Goal: Information Seeking & Learning: Compare options

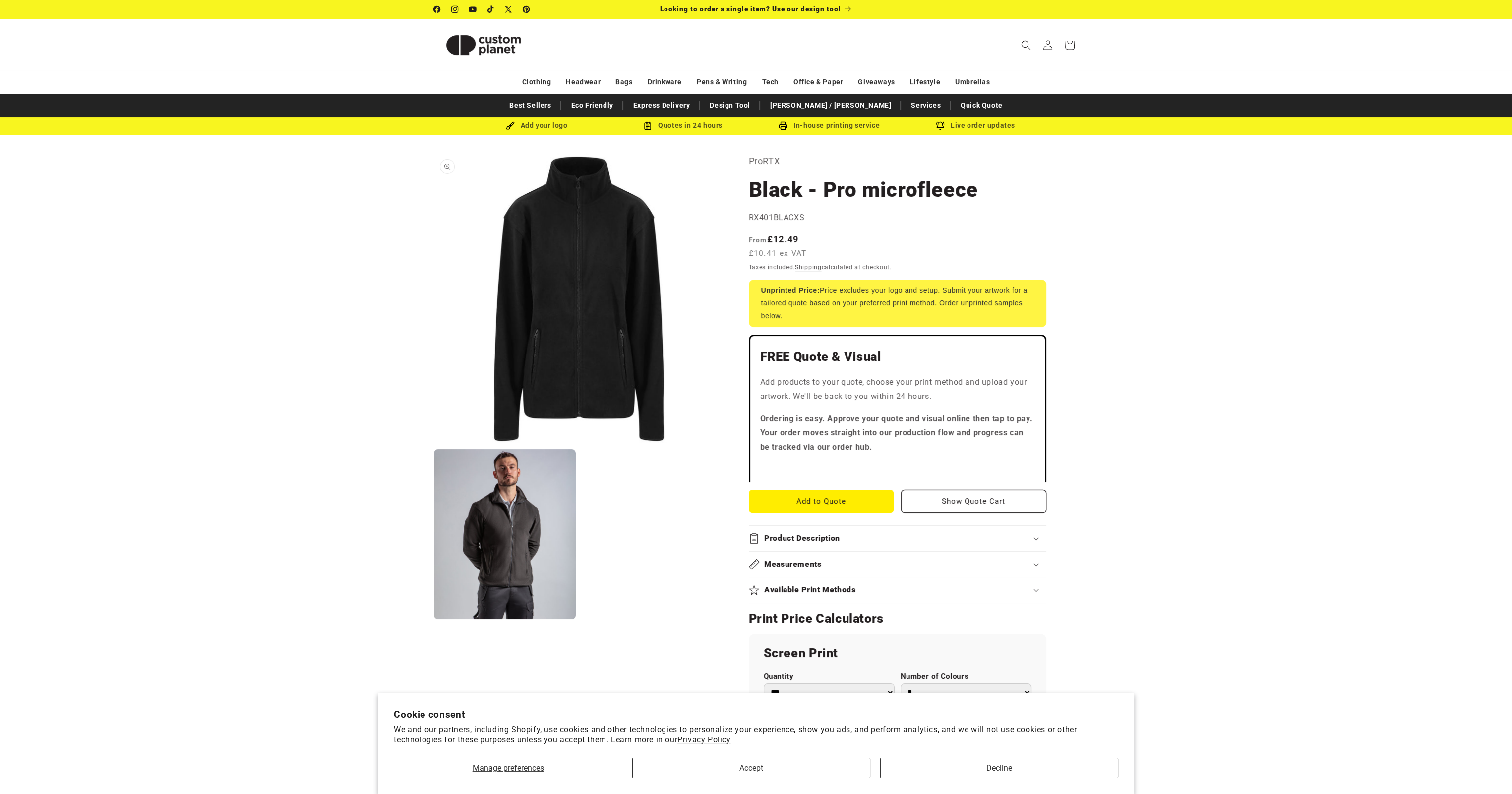
click at [434, 443] on button "Open media 1 in modal" at bounding box center [434, 443] width 0 height 0
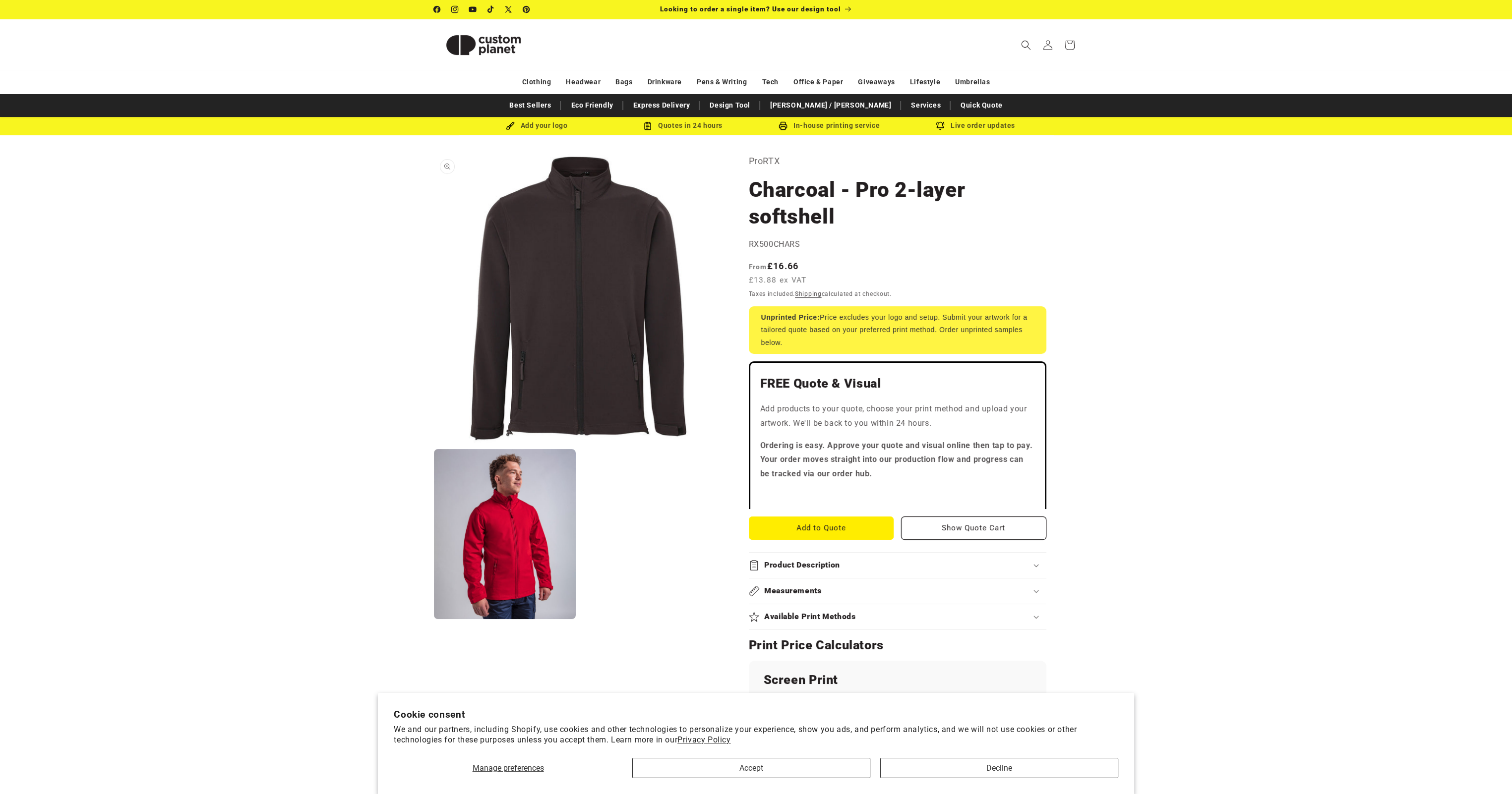
click at [434, 443] on button "Open media 1 in modal" at bounding box center [434, 443] width 0 height 0
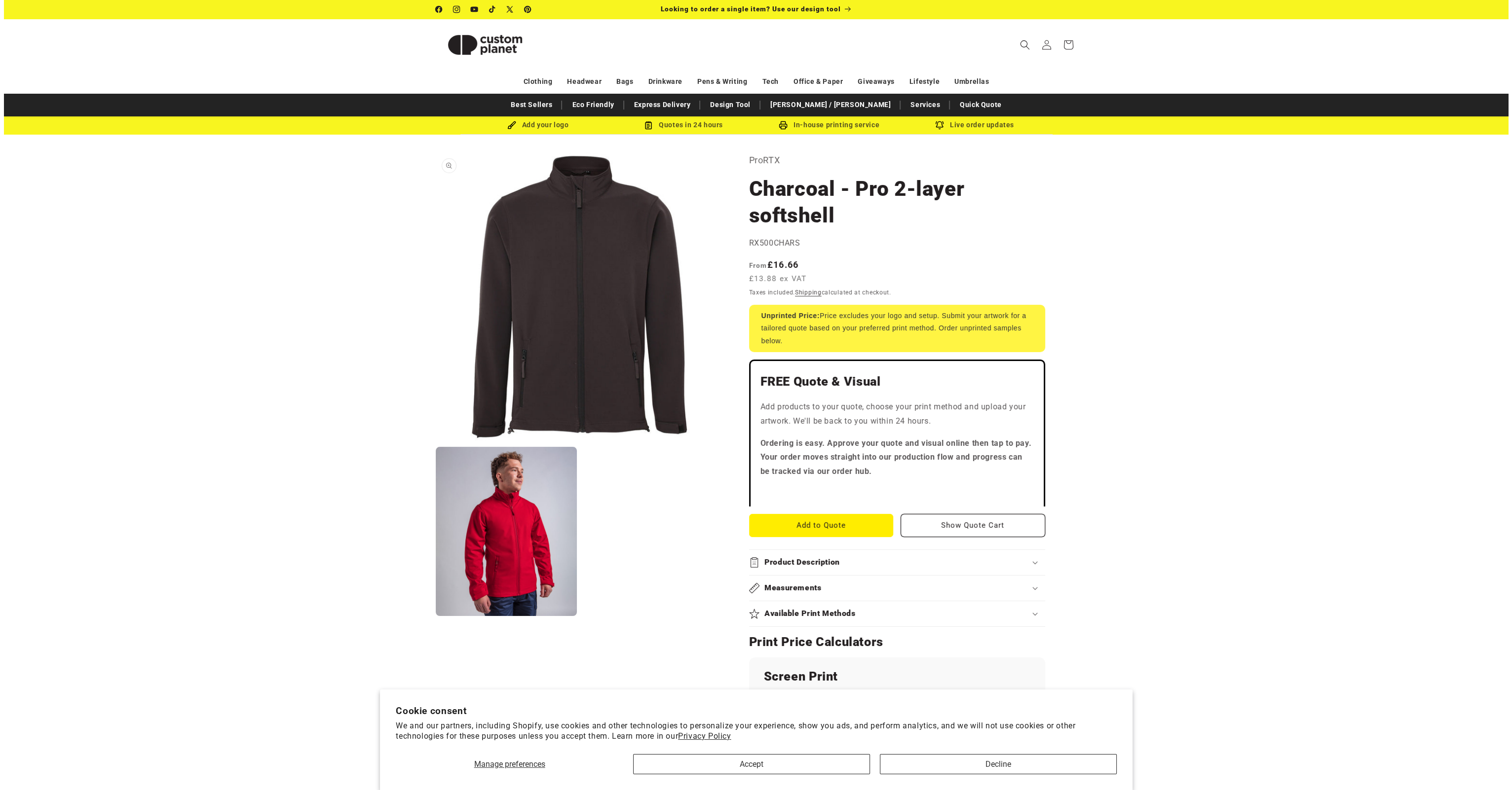
scroll to position [10, 0]
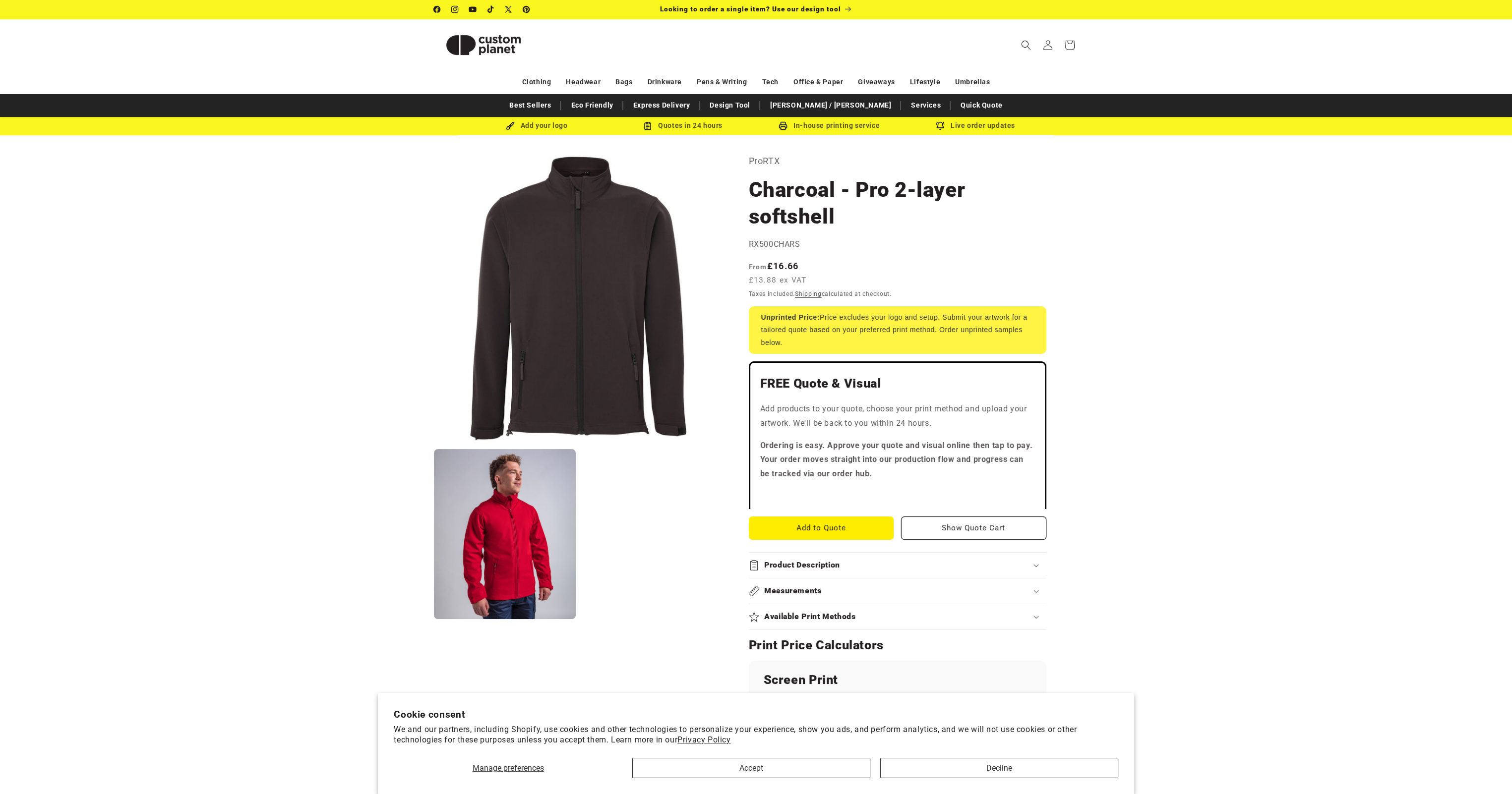
click at [668, 471] on ul "Open media 1 in modal Open media 2 in modal" at bounding box center [579, 387] width 290 height 467
